Goal: Task Accomplishment & Management: Manage account settings

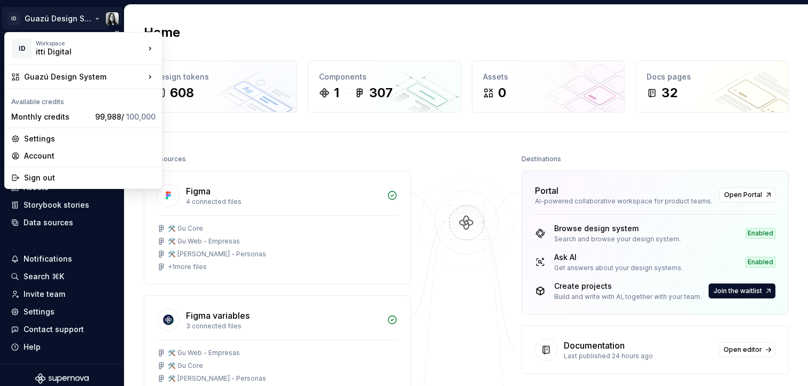
click at [116, 17] on html "ID Guazú Design System Home Documentation Analytics Code automation Design syst…" at bounding box center [404, 193] width 808 height 386
click at [47, 174] on div "Sign out" at bounding box center [89, 178] width 131 height 11
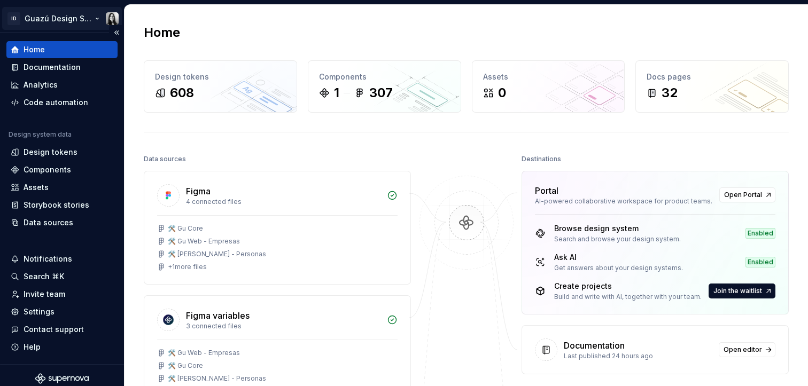
click at [109, 17] on html "ID Guazú Design System Home Documentation Analytics Code automation Design syst…" at bounding box center [404, 193] width 808 height 386
click at [796, 73] on html "ID Guazú Design System Home Documentation Analytics Code automation Design syst…" at bounding box center [404, 193] width 808 height 386
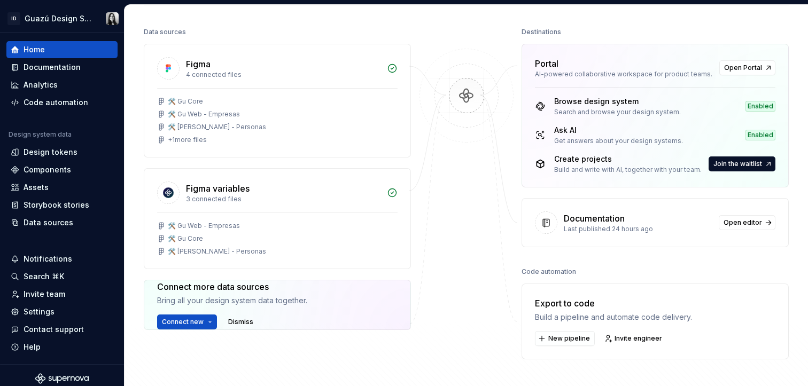
scroll to position [126, 0]
